Goal: Task Accomplishment & Management: Use online tool/utility

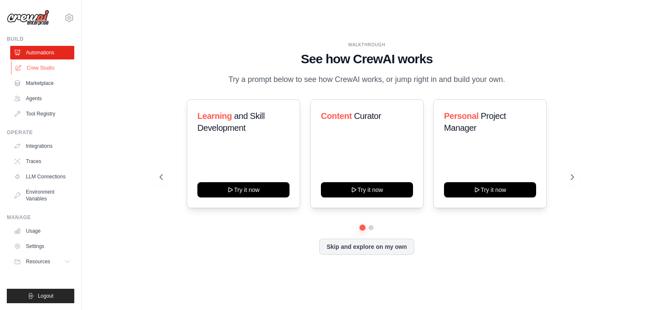
click at [56, 69] on link "Crew Studio" at bounding box center [43, 68] width 64 height 14
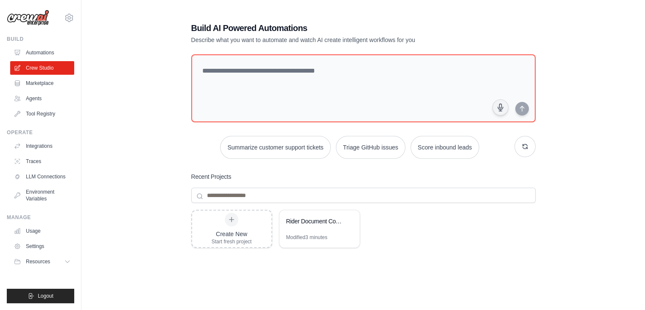
drag, startPoint x: 76, startPoint y: 148, endPoint x: 80, endPoint y: 171, distance: 23.6
click at [80, 171] on div "mohd.akbarali.05@gmail.com Settings Build Automations Crew Studio Marketplace" at bounding box center [40, 155] width 81 height 310
click at [86, 199] on div "Build AI Powered Automations Describe what you want to automate and watch AI cr…" at bounding box center [363, 183] width 564 height 351
click at [67, 258] on icon at bounding box center [68, 261] width 7 height 7
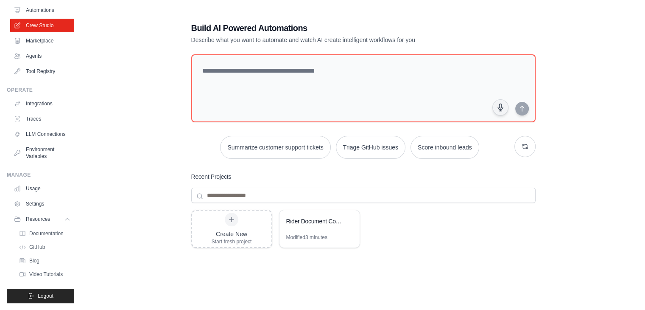
scroll to position [49, 0]
click at [38, 245] on span "GitHub" at bounding box center [38, 247] width 16 height 7
click at [44, 97] on link "Integrations" at bounding box center [43, 104] width 64 height 14
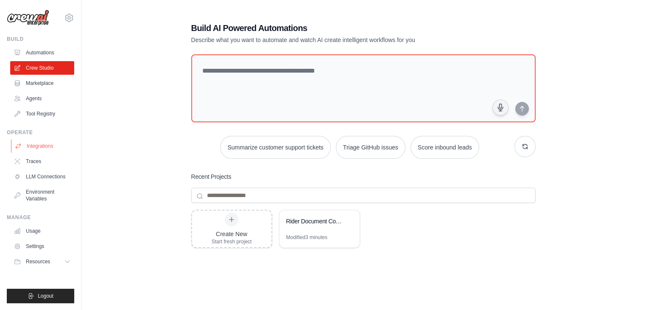
scroll to position [0, 0]
click at [29, 146] on link "Integrations" at bounding box center [43, 146] width 64 height 14
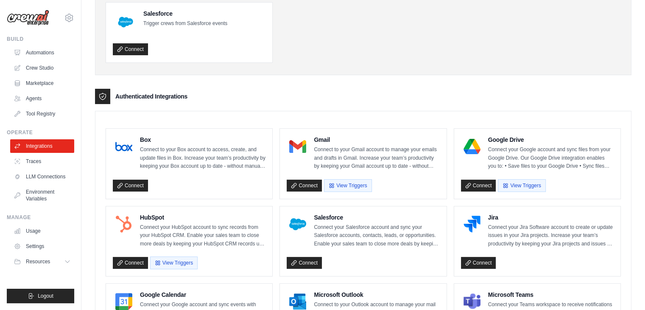
scroll to position [134, 0]
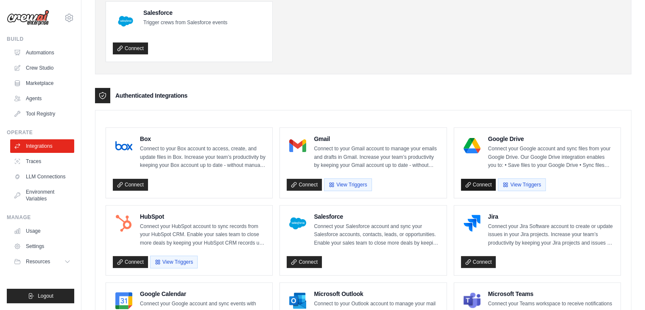
click at [489, 185] on link "Connect" at bounding box center [478, 185] width 35 height 12
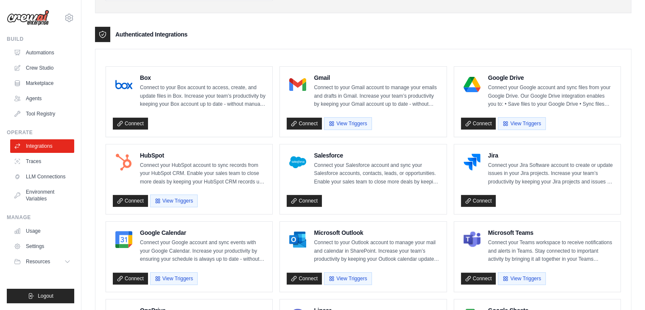
scroll to position [227, 0]
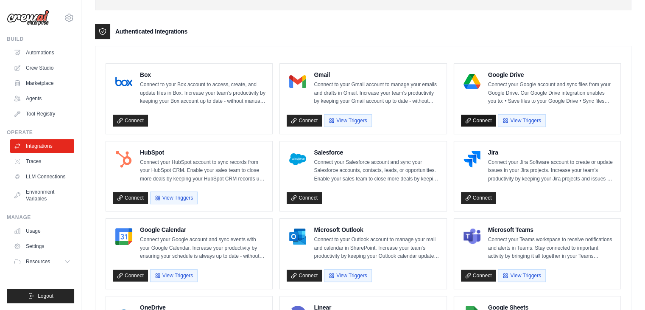
click at [487, 121] on link "Connect" at bounding box center [478, 121] width 35 height 12
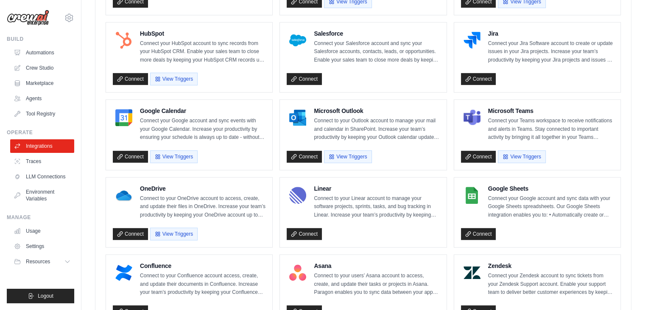
scroll to position [353, 0]
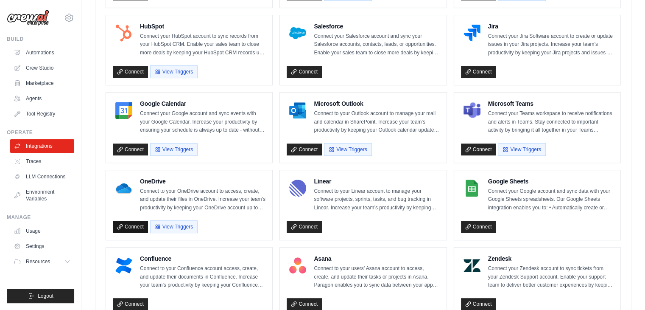
click at [139, 221] on link "Connect" at bounding box center [130, 227] width 35 height 12
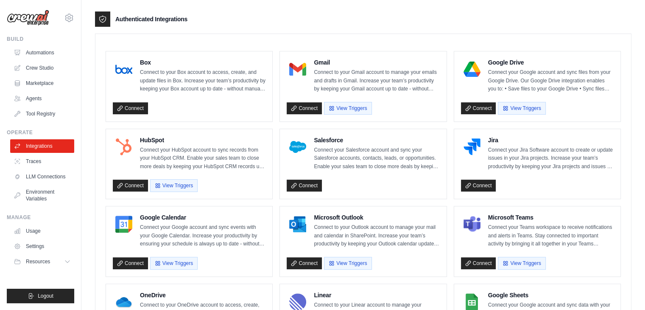
scroll to position [202, 0]
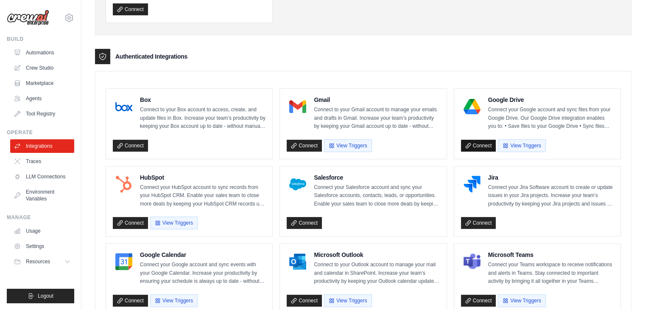
click at [480, 141] on link "Connect" at bounding box center [478, 146] width 35 height 12
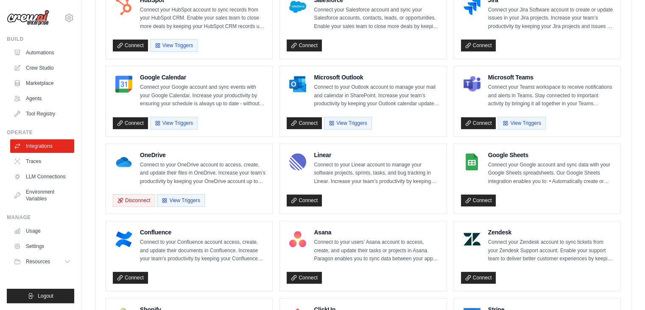
scroll to position [383, 0]
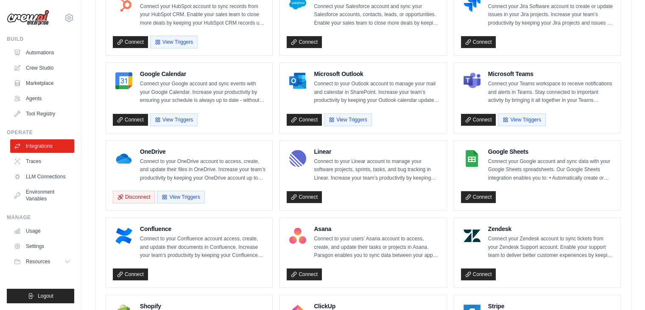
click at [160, 153] on div "OneDrive Connect to your OneDrive account to access, create, and update their f…" at bounding box center [203, 164] width 126 height 35
click at [180, 195] on button "View Triggers" at bounding box center [181, 196] width 48 height 13
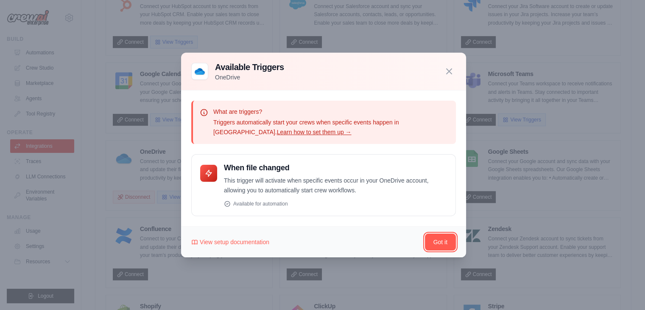
click at [441, 238] on button "Got it" at bounding box center [440, 241] width 31 height 17
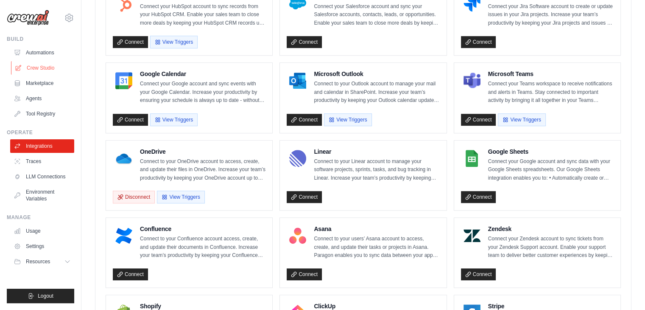
click at [46, 70] on link "Crew Studio" at bounding box center [43, 68] width 64 height 14
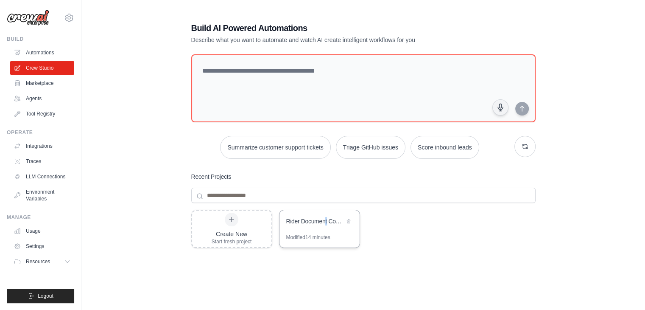
click at [325, 227] on div "Rider Document Comparison Automation" at bounding box center [320, 222] width 80 height 24
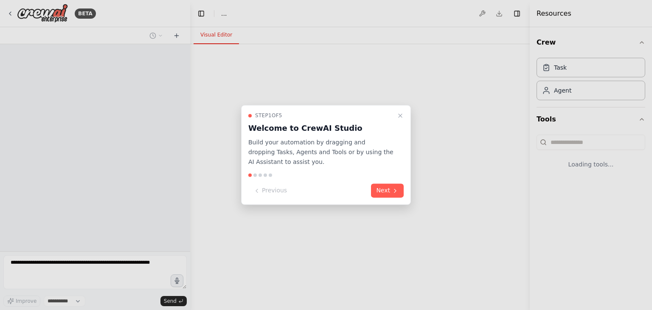
select select "****"
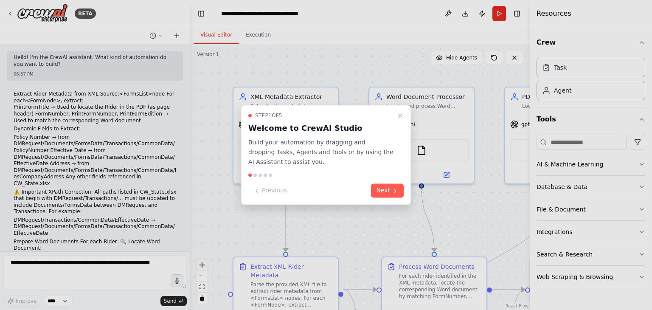
scroll to position [1911, 0]
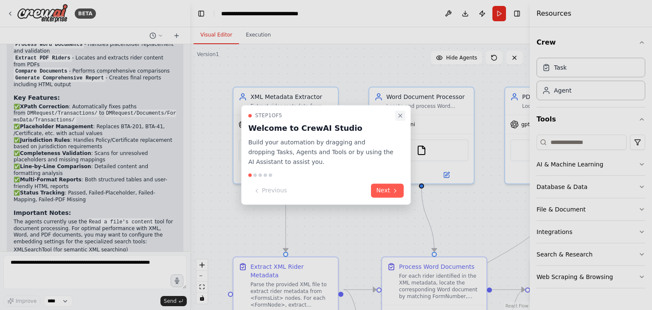
click at [400, 119] on button "Close walkthrough" at bounding box center [400, 115] width 10 height 10
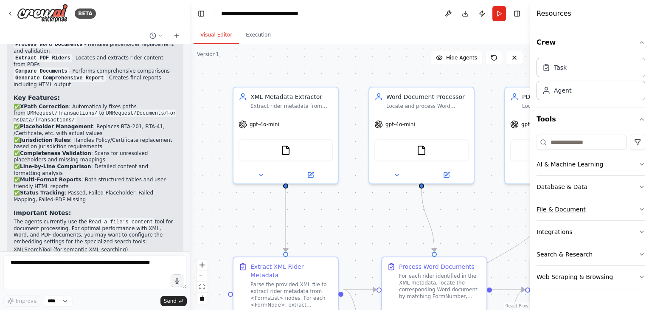
click at [642, 214] on button "File & Document" at bounding box center [590, 209] width 109 height 22
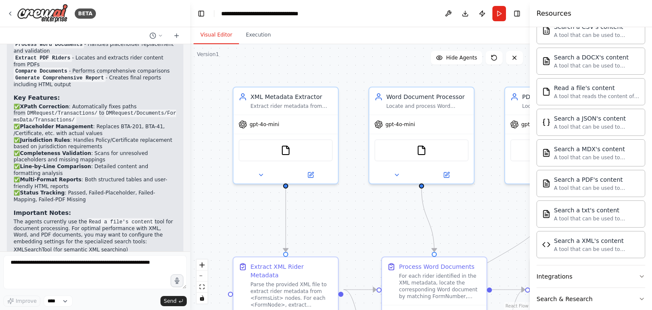
scroll to position [233, 0]
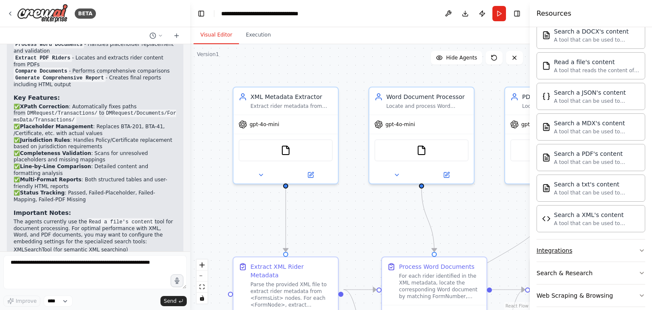
click at [630, 246] on button "Integrations" at bounding box center [590, 250] width 109 height 22
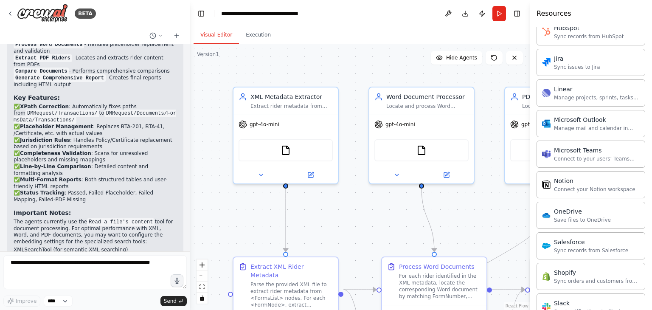
scroll to position [759, 0]
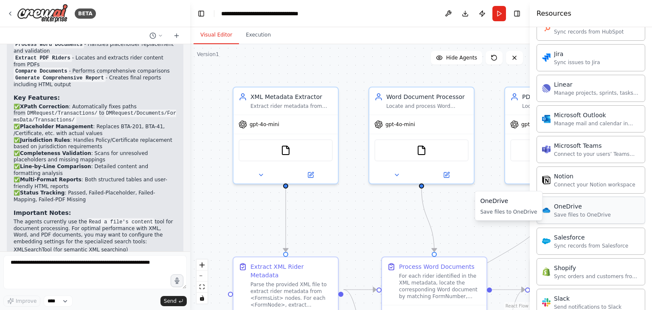
click at [609, 204] on div "OneDrive Save files to OneDrive" at bounding box center [590, 209] width 109 height 27
click at [570, 214] on div "OneDrive Save files to OneDrive" at bounding box center [590, 209] width 109 height 27
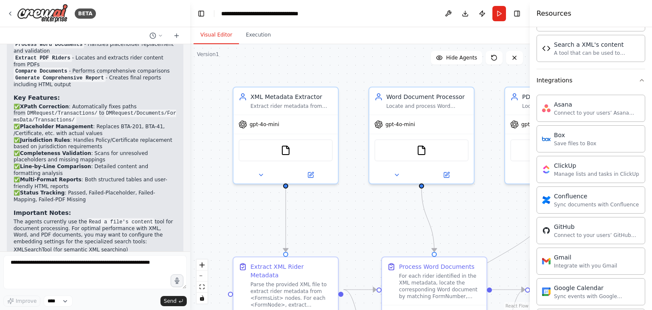
scroll to position [0, 0]
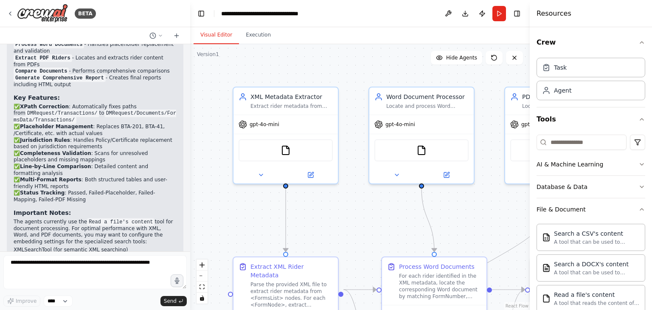
click at [483, 219] on div ".deletable-edge-delete-btn { width: 20px; height: 20px; border: 0px solid #ffff…" at bounding box center [359, 177] width 339 height 266
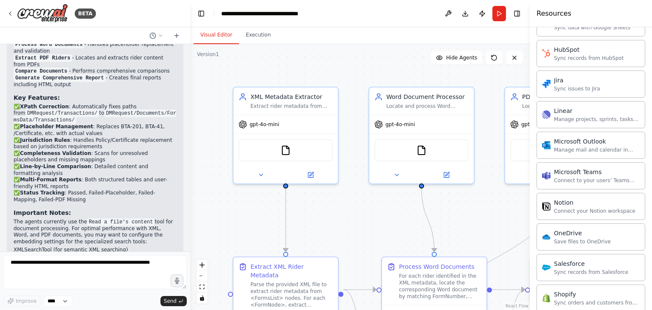
scroll to position [768, 0]
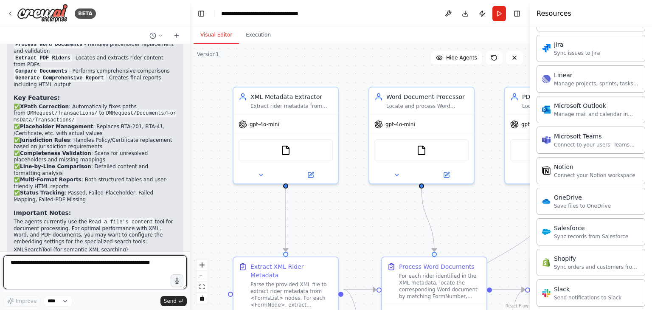
click at [141, 270] on textarea at bounding box center [94, 272] width 183 height 34
type textarea "**********"
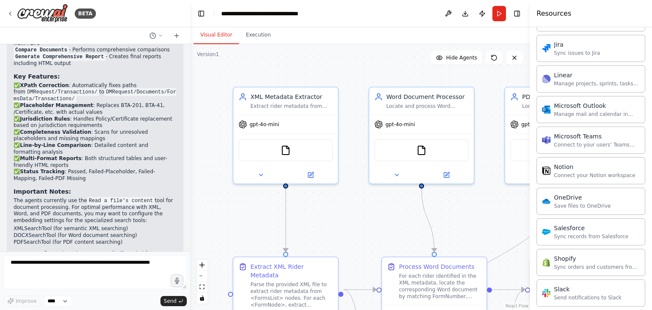
scroll to position [1963, 0]
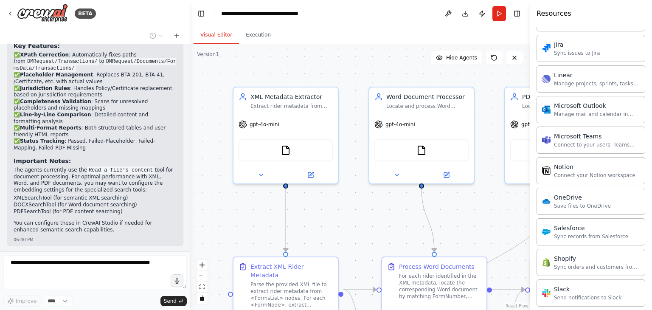
click at [516, 19] on header "**********" at bounding box center [359, 13] width 339 height 27
click at [516, 16] on button "Toggle Right Sidebar" at bounding box center [517, 14] width 12 height 12
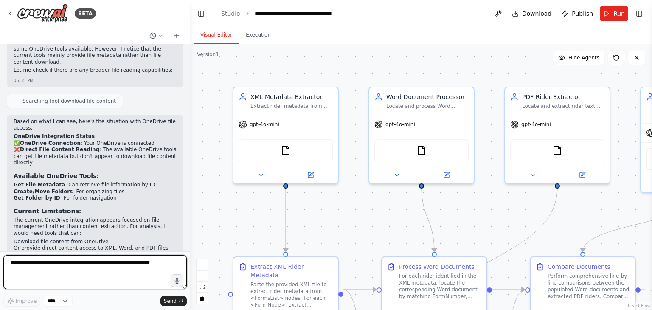
scroll to position [2396, 0]
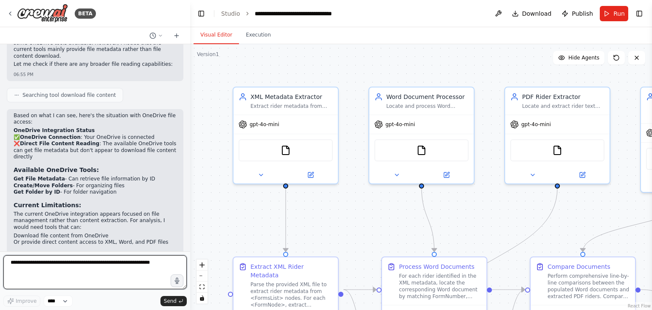
click at [131, 264] on textarea at bounding box center [94, 272] width 183 height 34
type textarea "**********"
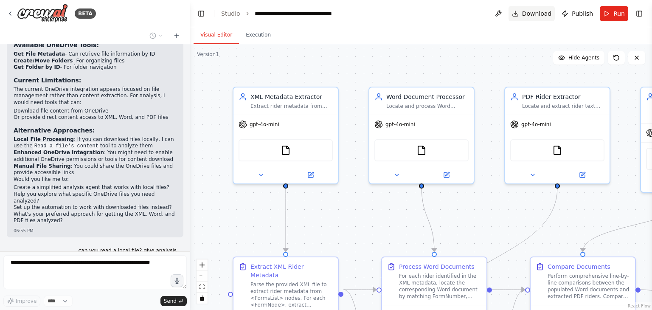
scroll to position [2528, 0]
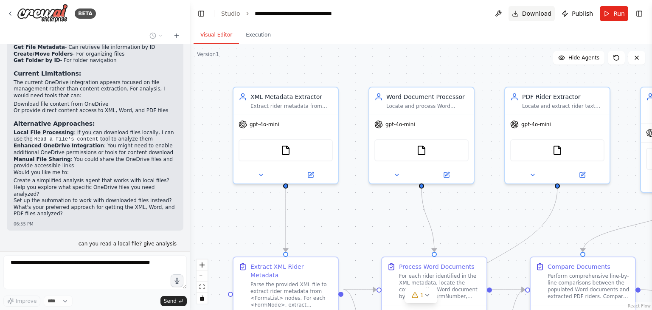
click at [523, 14] on button "Download" at bounding box center [531, 13] width 47 height 15
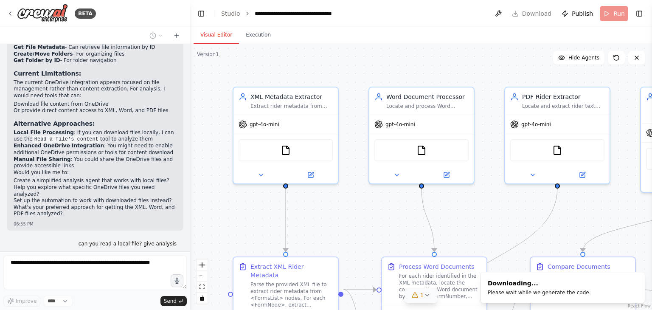
click at [426, 297] on icon at bounding box center [427, 295] width 7 height 7
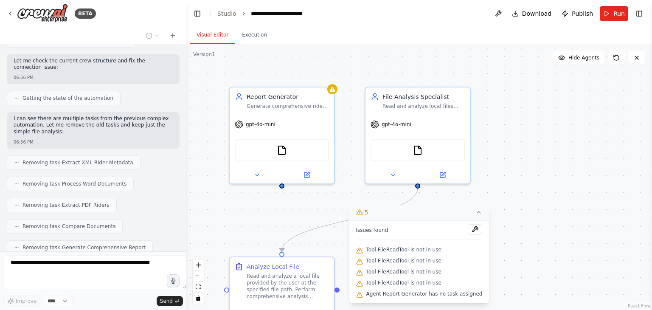
scroll to position [3030, 0]
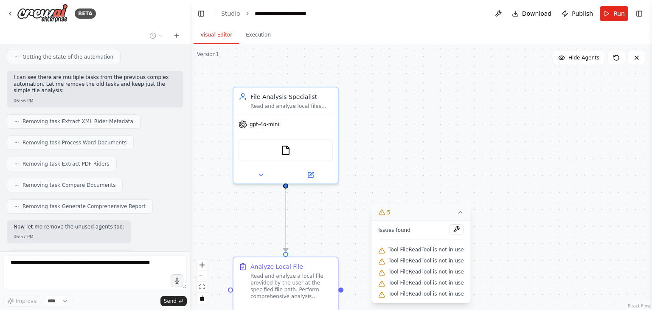
drag, startPoint x: 187, startPoint y: 238, endPoint x: 190, endPoint y: 228, distance: 10.7
click at [190, 228] on div "BETA Hello! I'm the CrewAI assistant. What kind of automation do you want to bu…" at bounding box center [326, 155] width 652 height 310
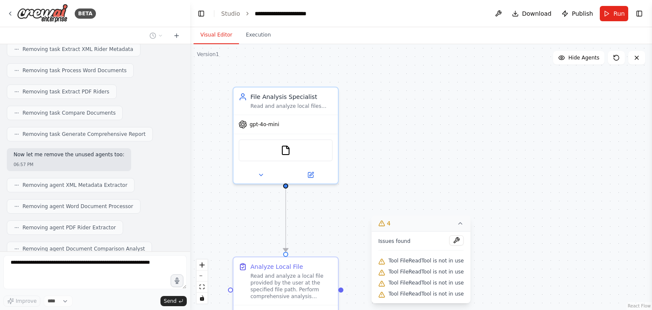
scroll to position [3102, 0]
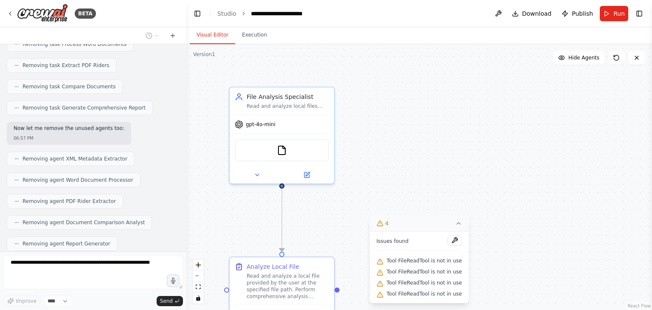
click at [186, 240] on div "BETA Hello! I'm the CrewAI assistant. What kind of automation do you want to bu…" at bounding box center [326, 155] width 652 height 310
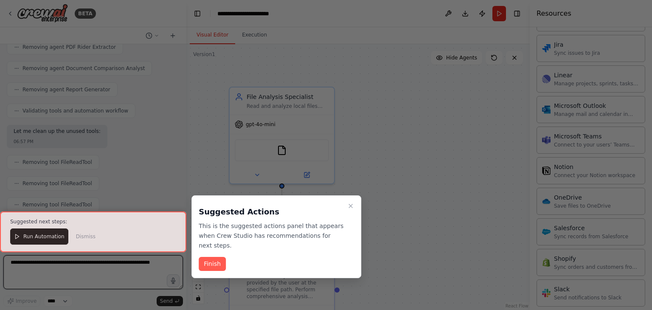
scroll to position [3262, 0]
click at [215, 257] on button "Finish" at bounding box center [212, 264] width 27 height 14
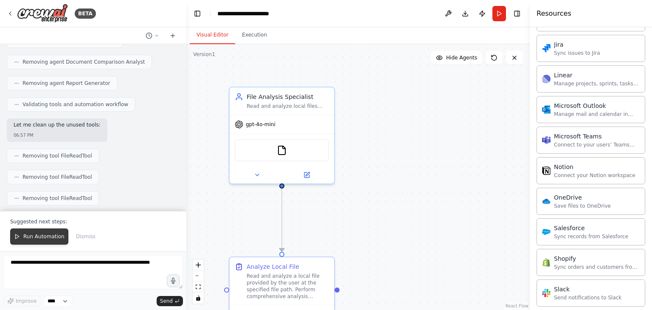
click at [53, 242] on button "Run Automation" at bounding box center [39, 236] width 58 height 16
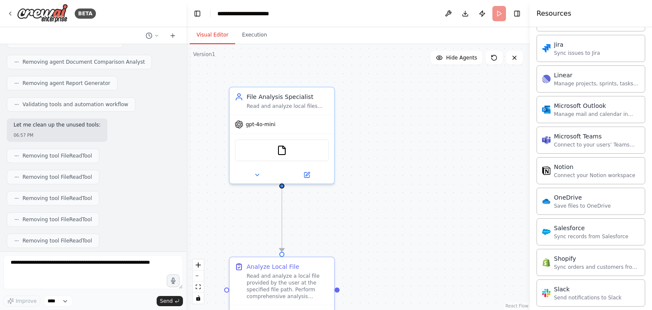
scroll to position [3222, 0]
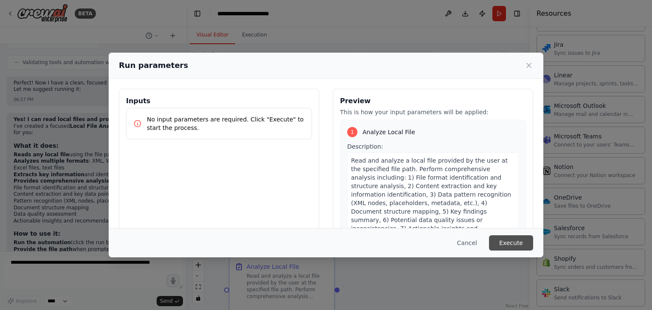
click at [510, 241] on button "Execute" at bounding box center [511, 242] width 44 height 15
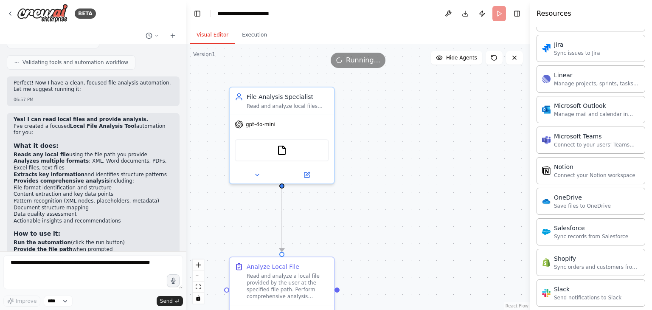
scroll to position [3468, 0]
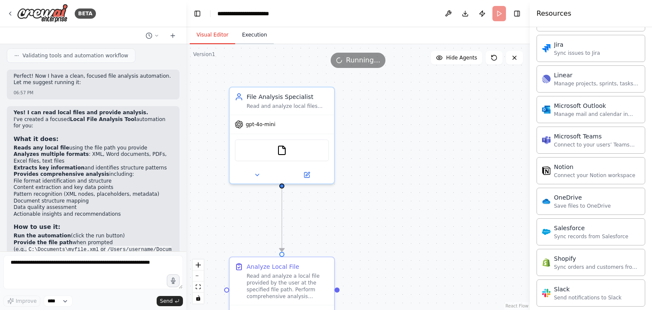
click at [250, 36] on button "Execution" at bounding box center [254, 35] width 39 height 18
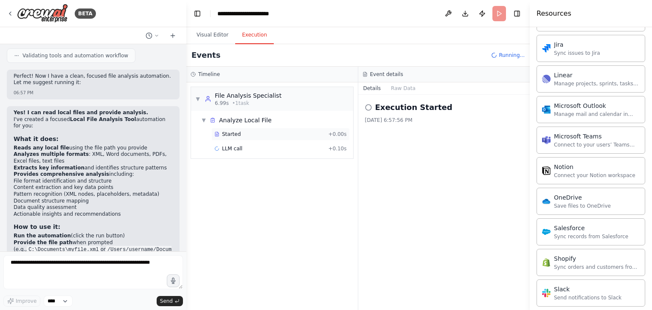
click at [282, 135] on div "Started" at bounding box center [269, 134] width 110 height 7
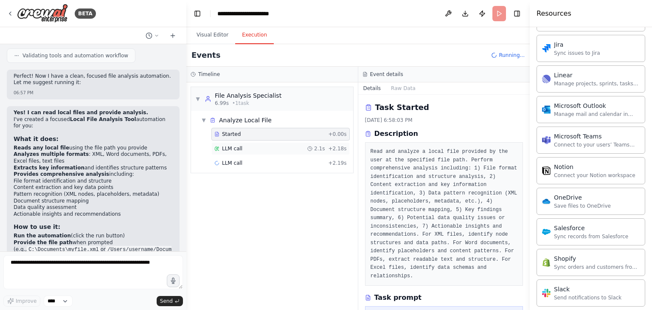
click at [282, 150] on div "LLM call 2.1s + 2.18s" at bounding box center [280, 148] width 132 height 7
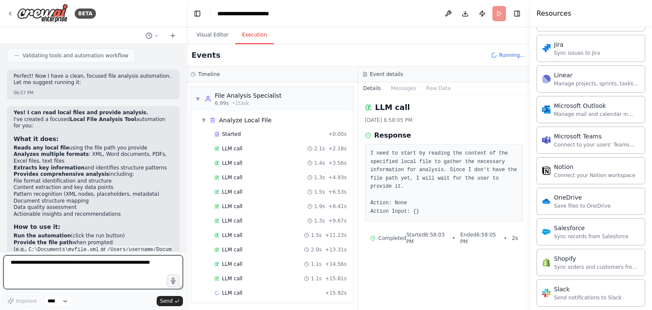
click at [78, 264] on textarea at bounding box center [93, 272] width 180 height 34
type textarea "**********"
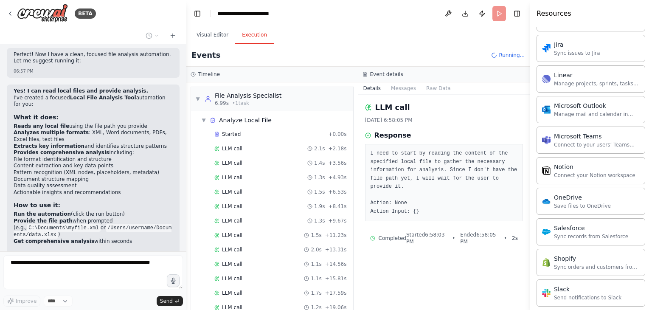
scroll to position [3520, 0]
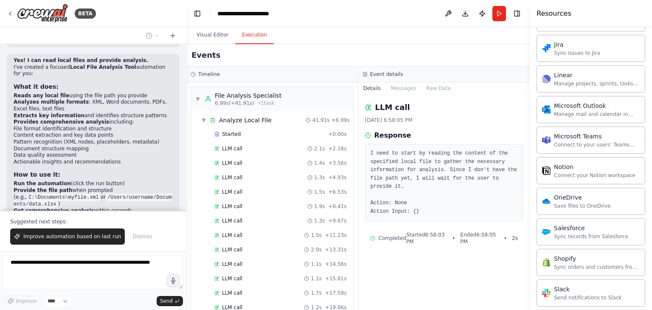
click at [183, 198] on div "BETA Hello! I'm the CrewAI assistant. What kind of automation do you want to bu…" at bounding box center [326, 155] width 652 height 310
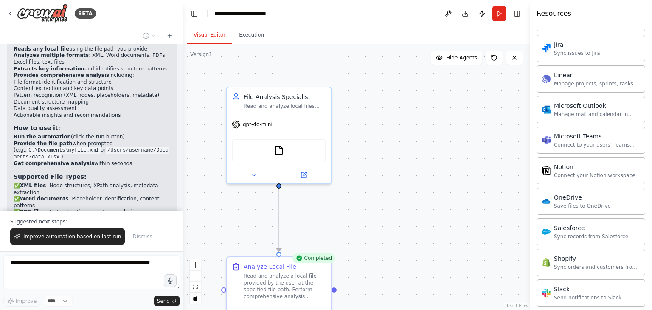
click at [214, 31] on button "Visual Editor" at bounding box center [209, 35] width 45 height 18
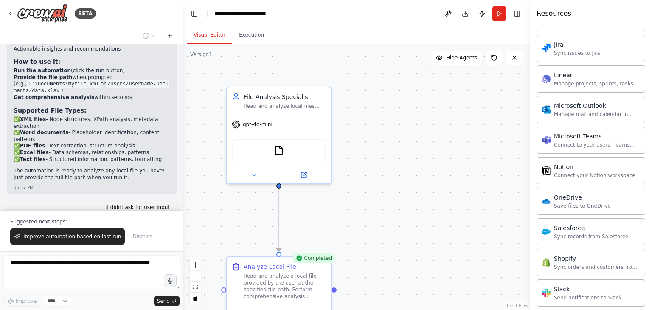
scroll to position [3673, 0]
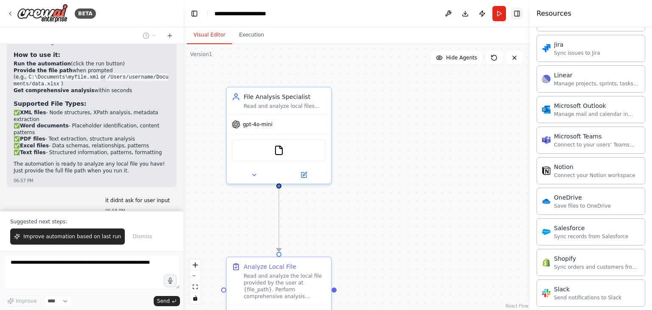
click at [516, 14] on button "Toggle Right Sidebar" at bounding box center [517, 14] width 12 height 12
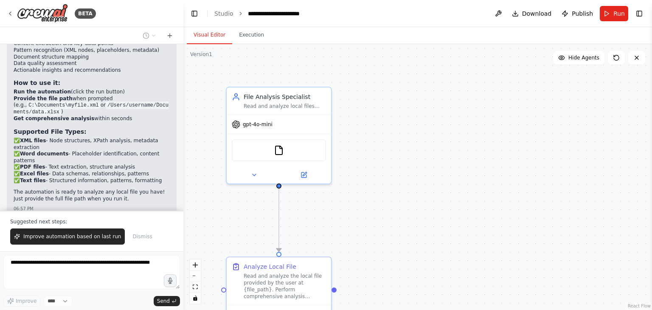
scroll to position [3677, 0]
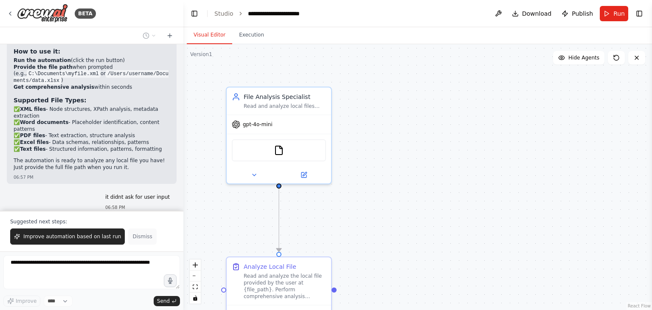
click at [132, 236] on span "Dismiss" at bounding box center [142, 236] width 20 height 7
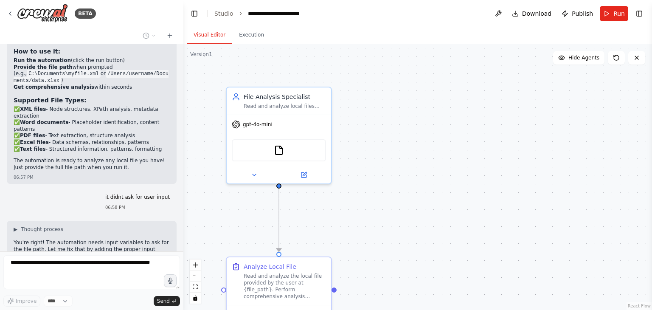
scroll to position [3636, 0]
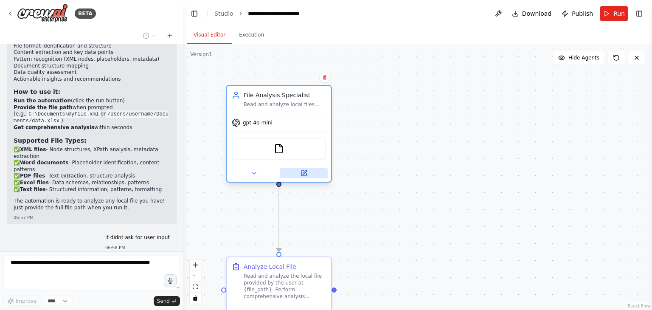
click at [302, 174] on icon at bounding box center [303, 173] width 5 height 5
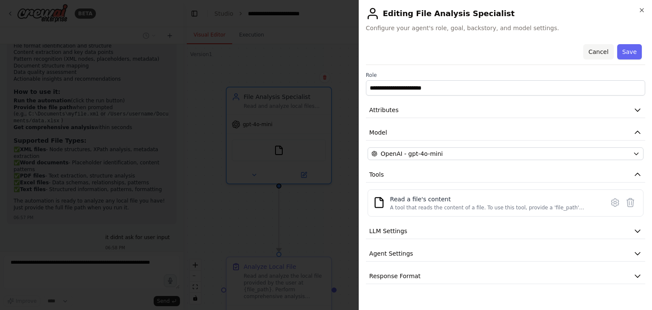
click at [599, 52] on button "Cancel" at bounding box center [598, 51] width 30 height 15
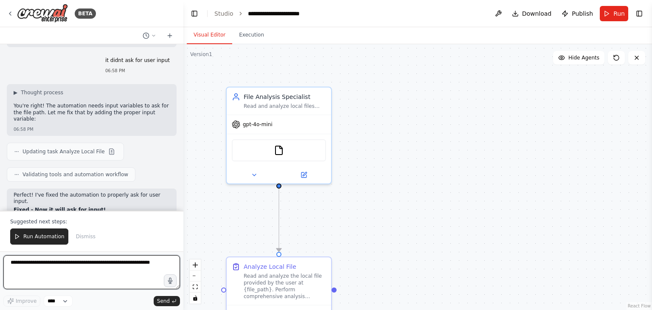
scroll to position [3820, 0]
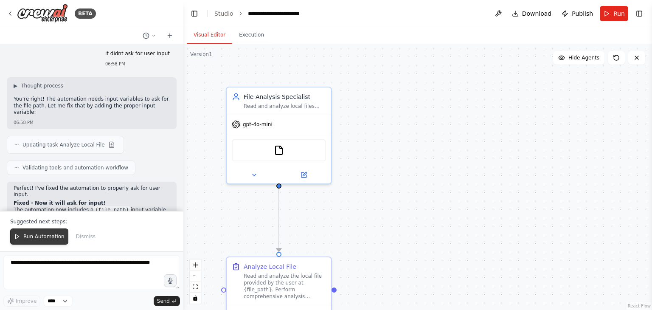
click at [47, 238] on span "Run Automation" at bounding box center [43, 236] width 41 height 7
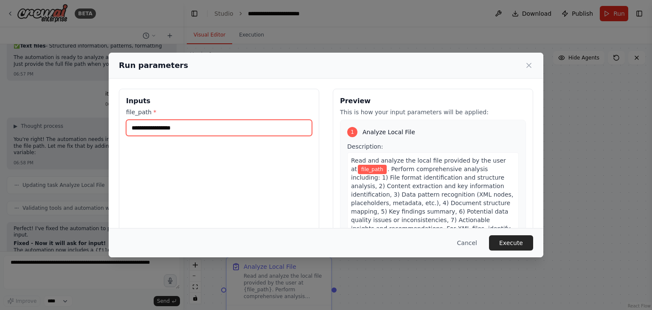
click at [224, 124] on input "file_path *" at bounding box center [219, 128] width 186 height 16
paste input "**********"
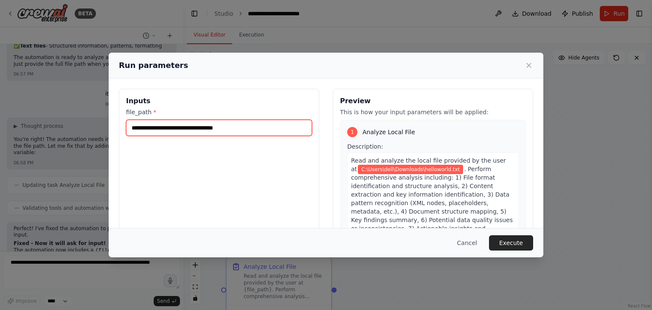
type input "**********"
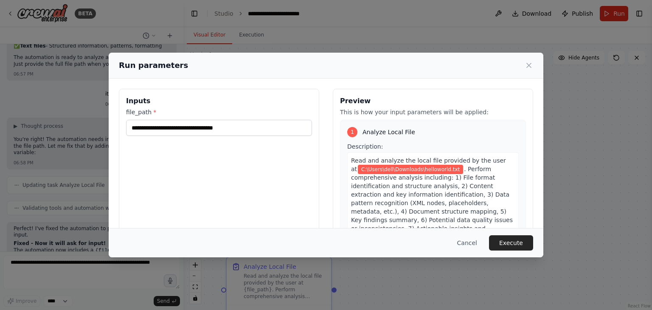
click at [519, 241] on button "Execute" at bounding box center [511, 242] width 44 height 15
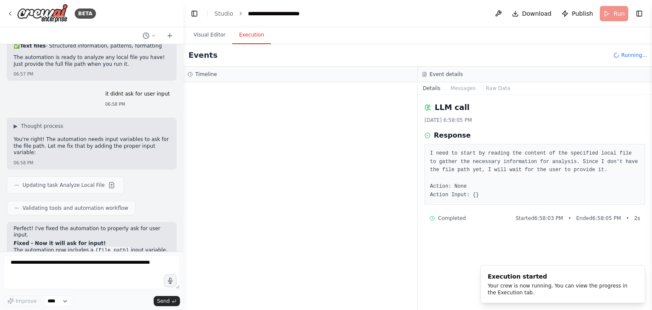
click at [241, 40] on button "Execution" at bounding box center [251, 35] width 39 height 18
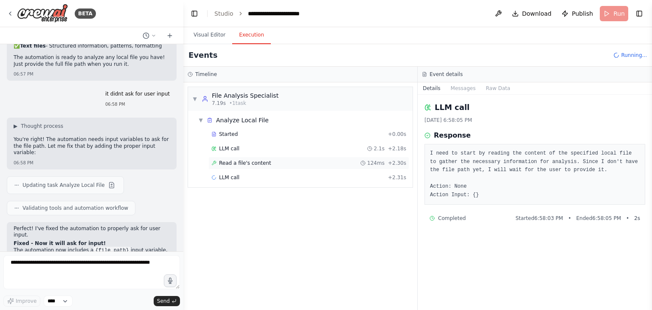
click at [283, 162] on div "Read a file's content 124ms + 2.30s" at bounding box center [308, 163] width 195 height 7
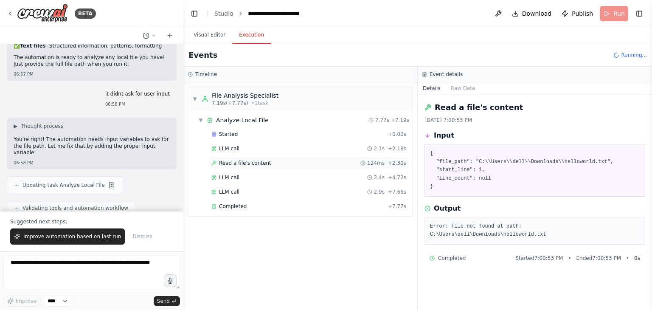
scroll to position [3820, 0]
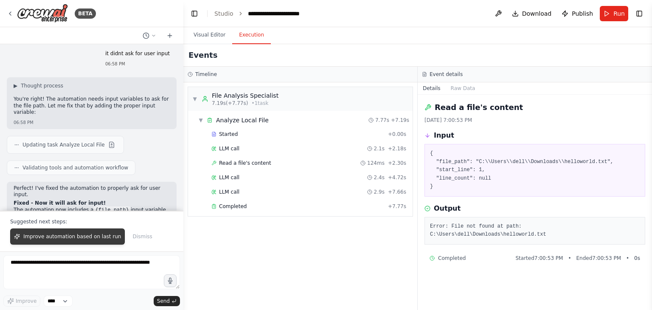
click at [75, 239] on span "Improve automation based on last run" at bounding box center [72, 236] width 98 height 7
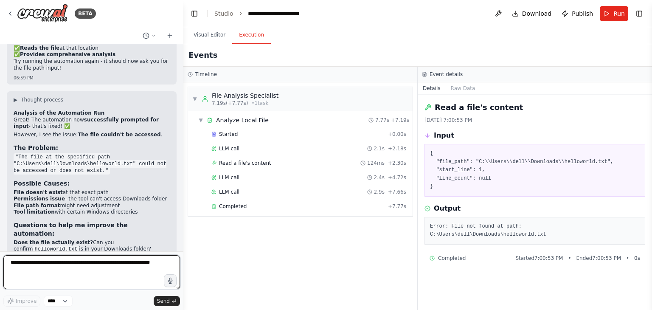
scroll to position [4068, 0]
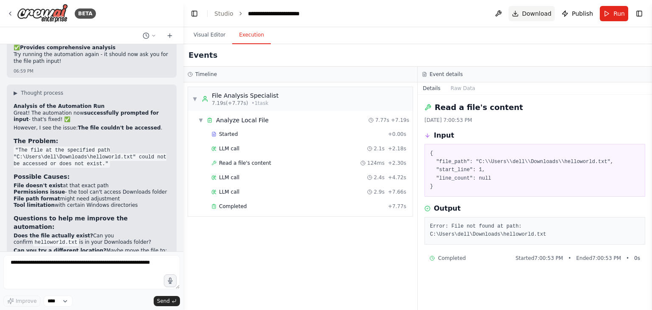
click at [529, 16] on span "Download" at bounding box center [537, 13] width 30 height 8
click at [582, 29] on div "Visual Editor Execution" at bounding box center [417, 35] width 468 height 17
click at [534, 14] on span "Download" at bounding box center [537, 13] width 30 height 8
click at [538, 16] on span "Download" at bounding box center [537, 13] width 30 height 8
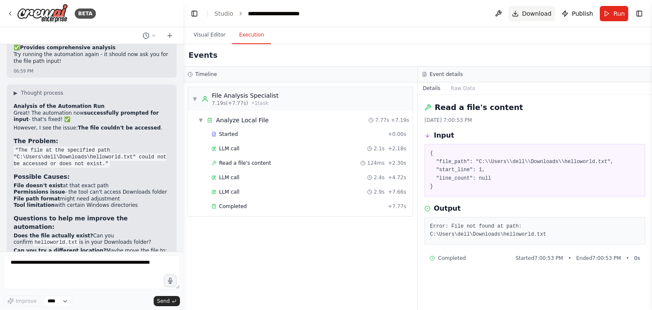
click at [538, 16] on span "Download" at bounding box center [537, 13] width 30 height 8
click at [11, 15] on icon at bounding box center [10, 13] width 7 height 7
